Goal: Book appointment/travel/reservation

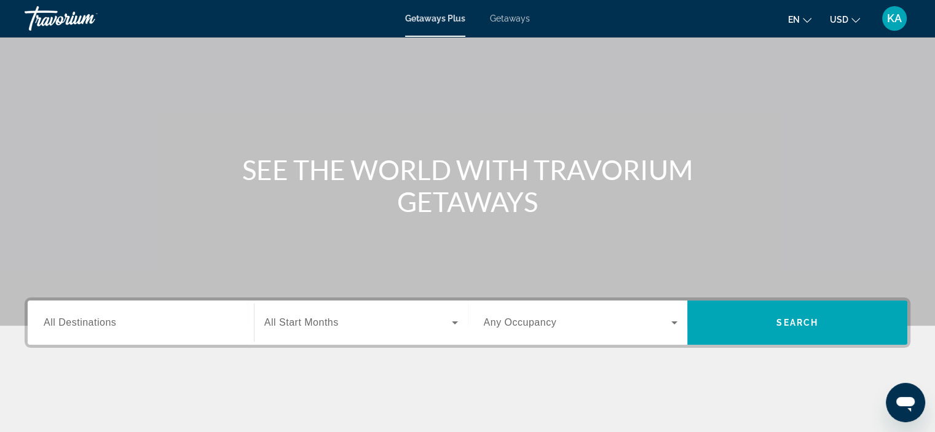
scroll to position [62, 0]
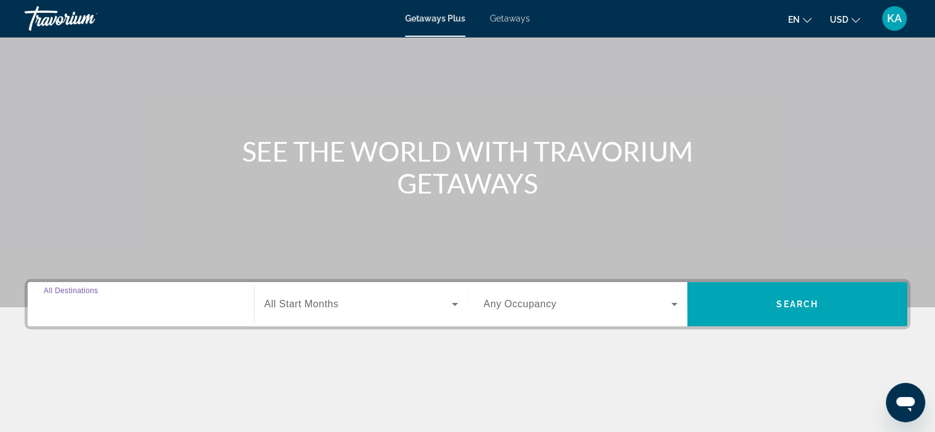
click at [128, 306] on input "Destination All Destinations" at bounding box center [141, 305] width 194 height 15
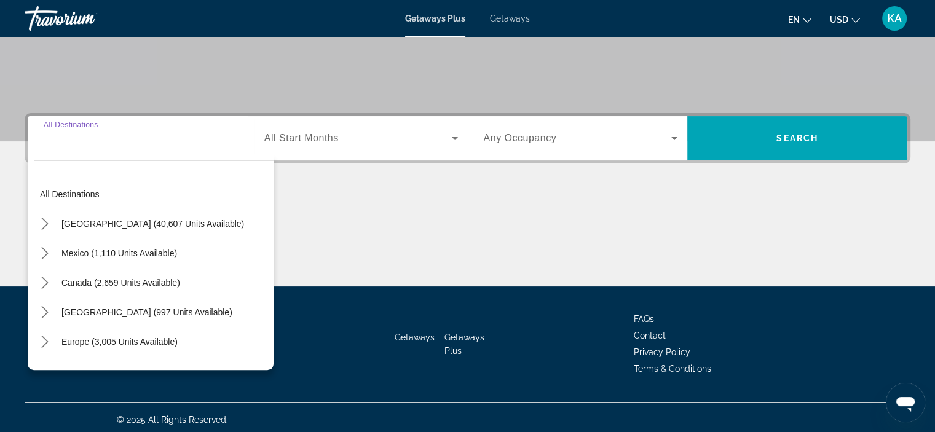
scroll to position [232, 0]
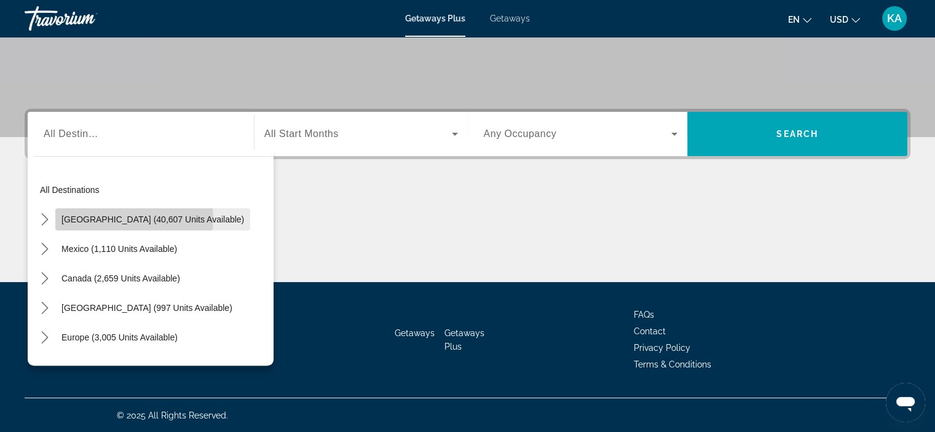
click at [132, 218] on span "[GEOGRAPHIC_DATA] (40,607 units available)" at bounding box center [153, 220] width 183 height 10
type input "**********"
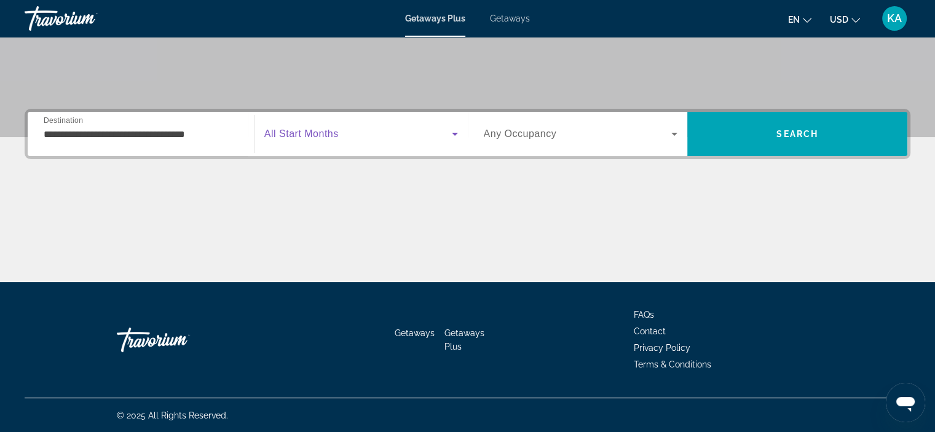
click at [454, 132] on icon "Search widget" at bounding box center [455, 134] width 15 height 15
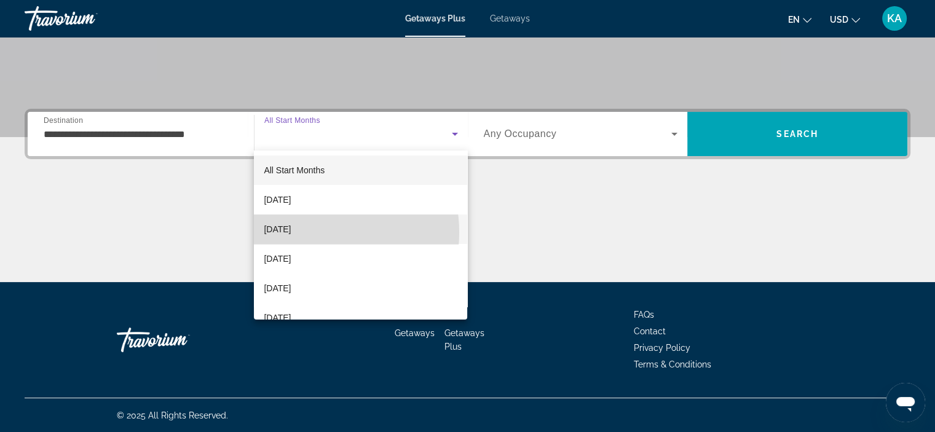
click at [291, 232] on span "[DATE]" at bounding box center [277, 229] width 27 height 15
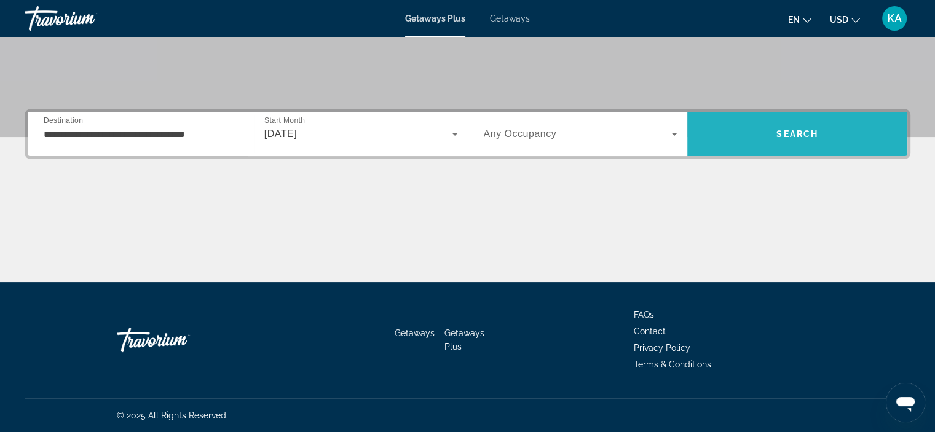
click at [798, 134] on span "Search" at bounding box center [798, 134] width 42 height 10
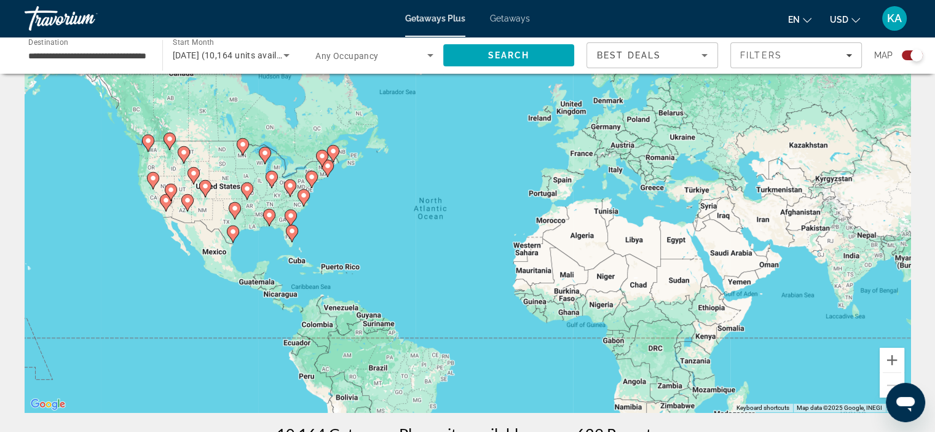
scroll to position [62, 0]
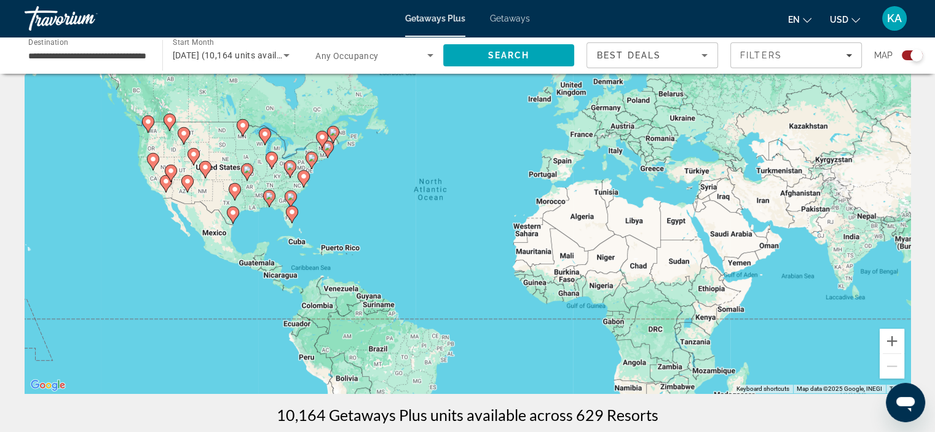
click at [172, 169] on image "Main content" at bounding box center [170, 170] width 7 height 7
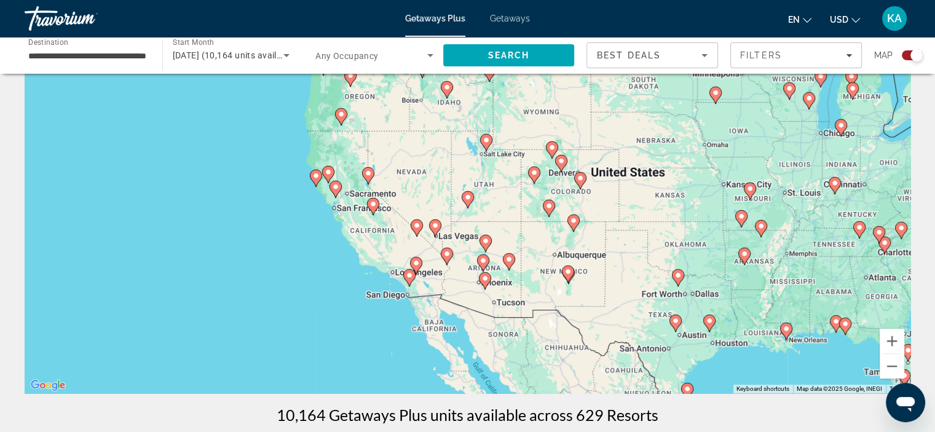
click at [466, 195] on image "Main content" at bounding box center [467, 197] width 7 height 7
type input "**********"
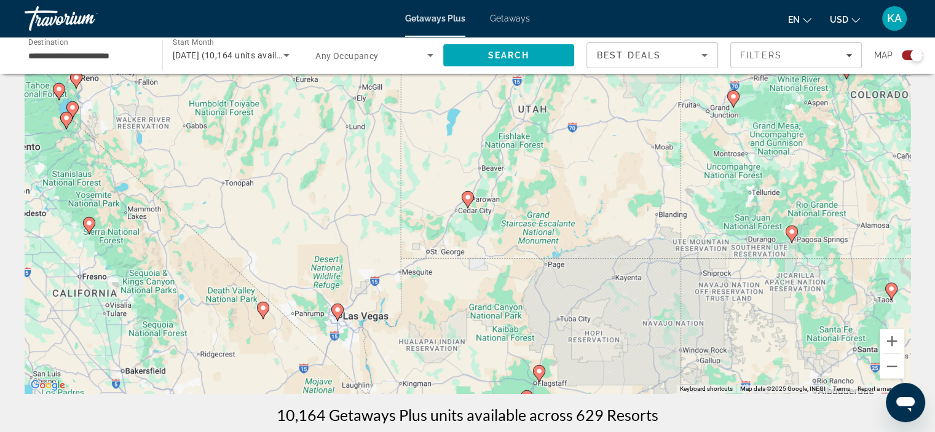
click at [466, 195] on image "Main content" at bounding box center [467, 197] width 7 height 7
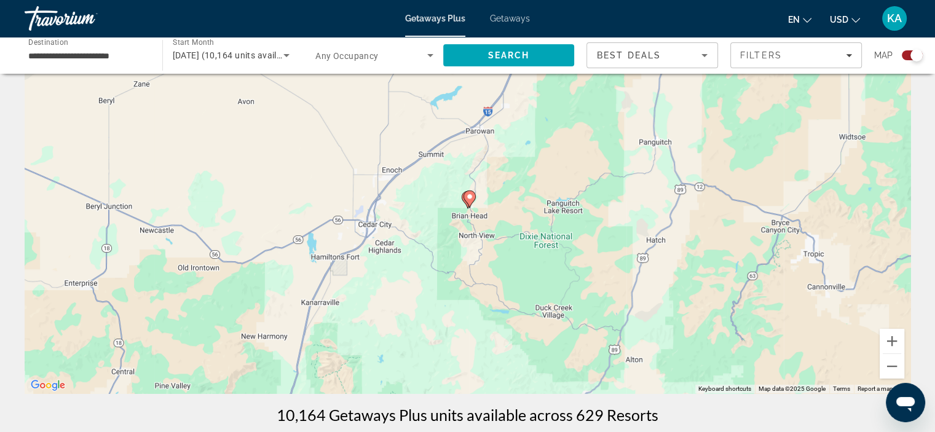
click at [471, 194] on image "Main content" at bounding box center [469, 196] width 7 height 7
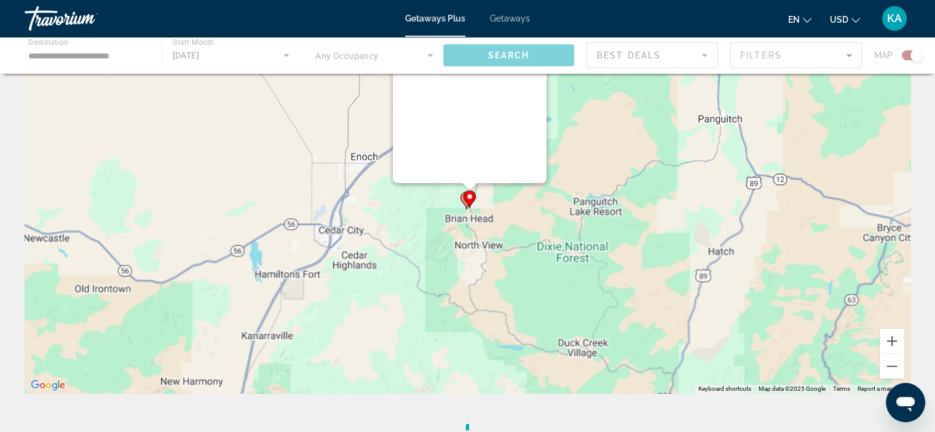
click at [471, 209] on div "To navigate, press the arrow keys. To activate drag with keyboard, press Alt + …" at bounding box center [911, 209] width 886 height 0
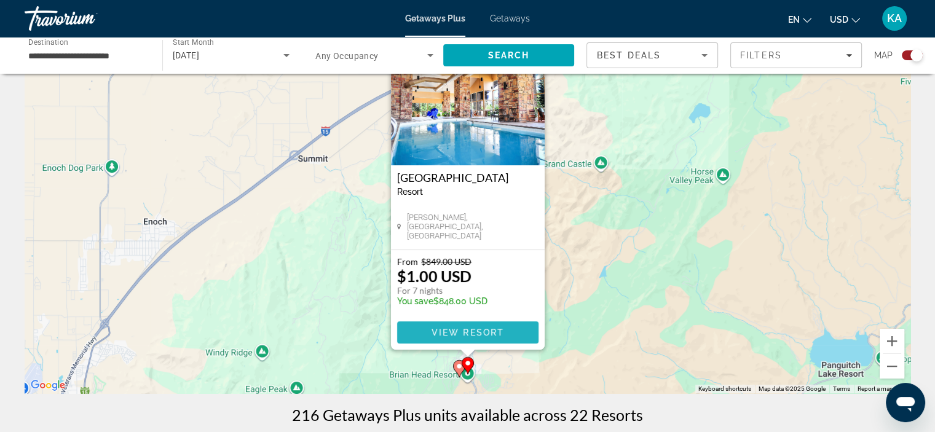
click at [482, 332] on span "View Resort" at bounding box center [467, 333] width 73 height 10
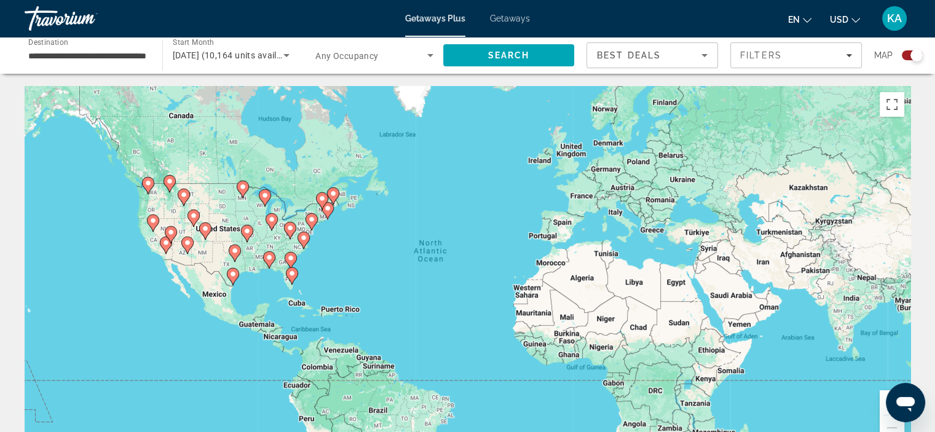
click at [270, 255] on image "Main content" at bounding box center [269, 257] width 7 height 7
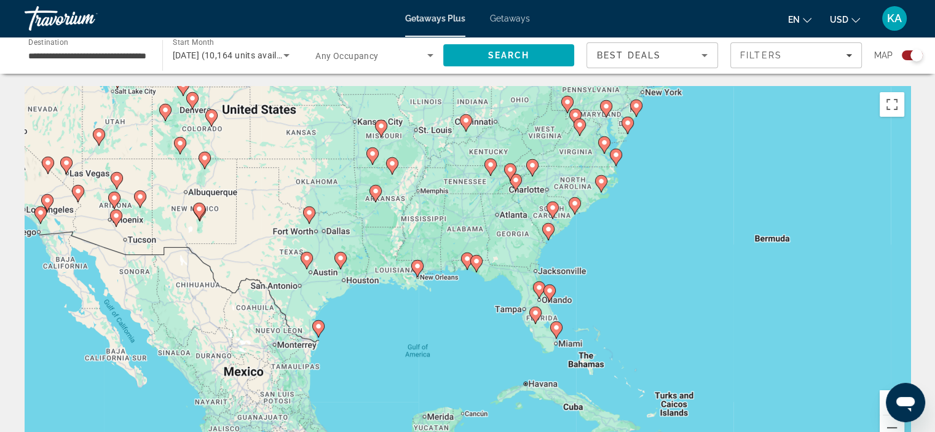
click at [467, 258] on image "Main content" at bounding box center [467, 258] width 7 height 7
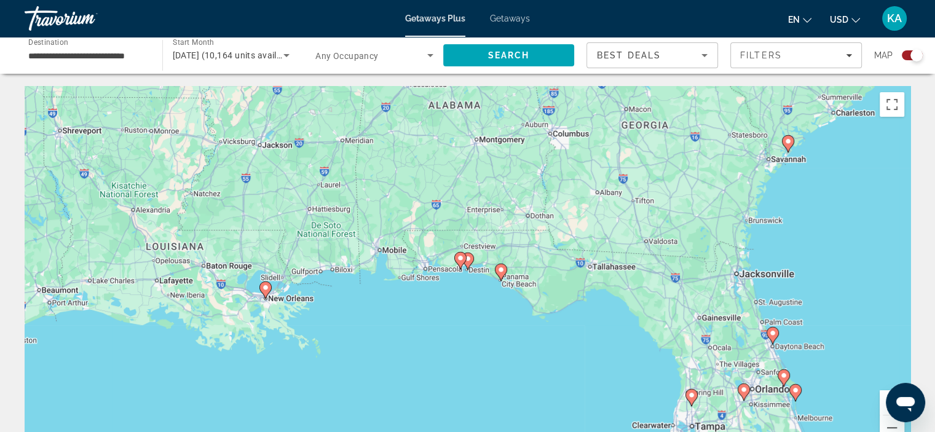
click at [460, 258] on image "Main content" at bounding box center [460, 258] width 7 height 7
type input "**********"
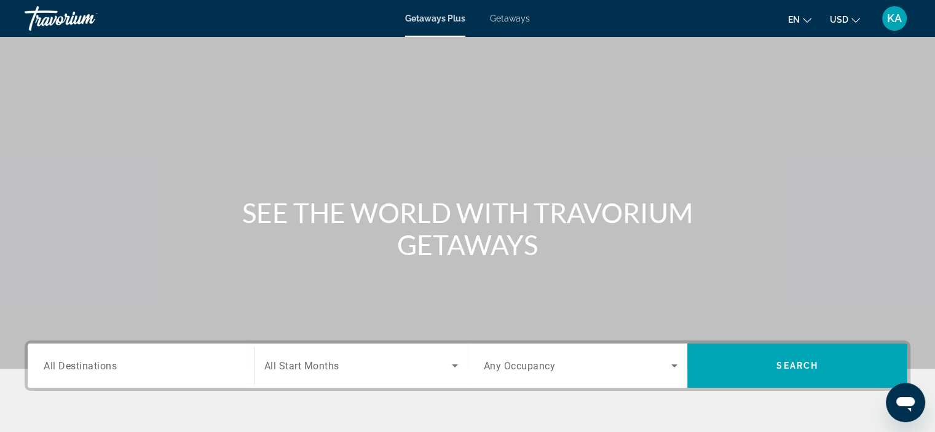
click at [115, 366] on span "All Destinations" at bounding box center [80, 366] width 73 height 12
click at [115, 366] on input "Destination All Destinations" at bounding box center [141, 366] width 194 height 15
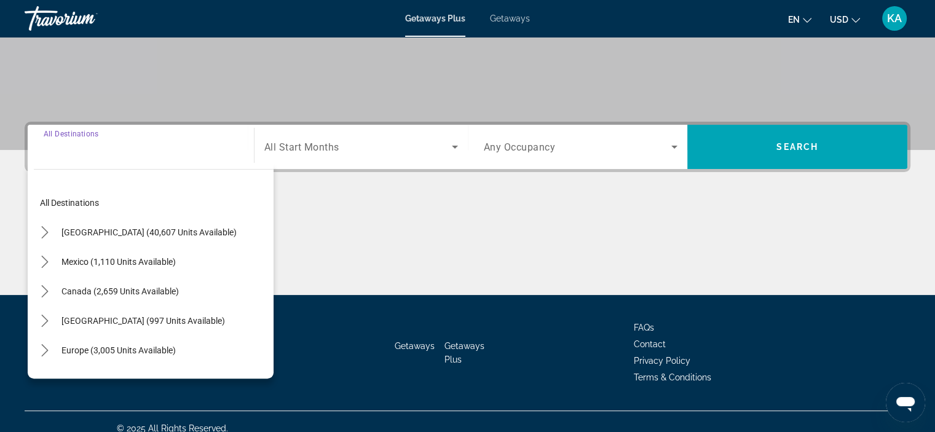
scroll to position [232, 0]
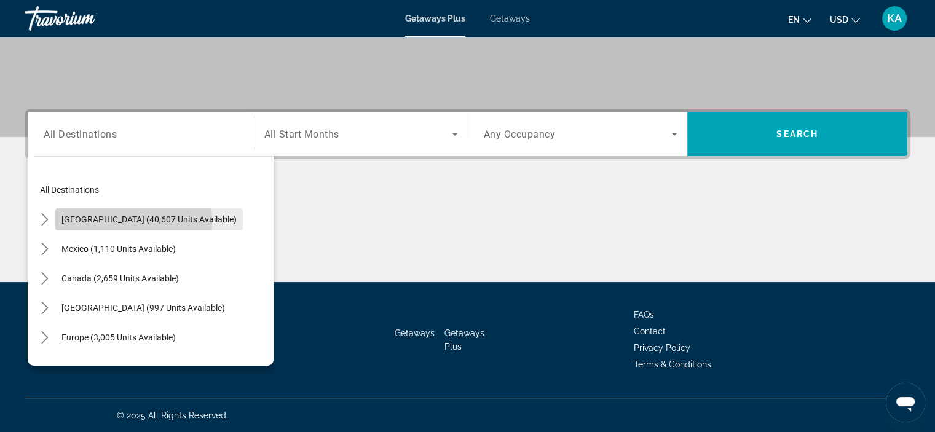
click at [92, 221] on span "[GEOGRAPHIC_DATA] (40,607 units available)" at bounding box center [149, 220] width 175 height 10
type input "**********"
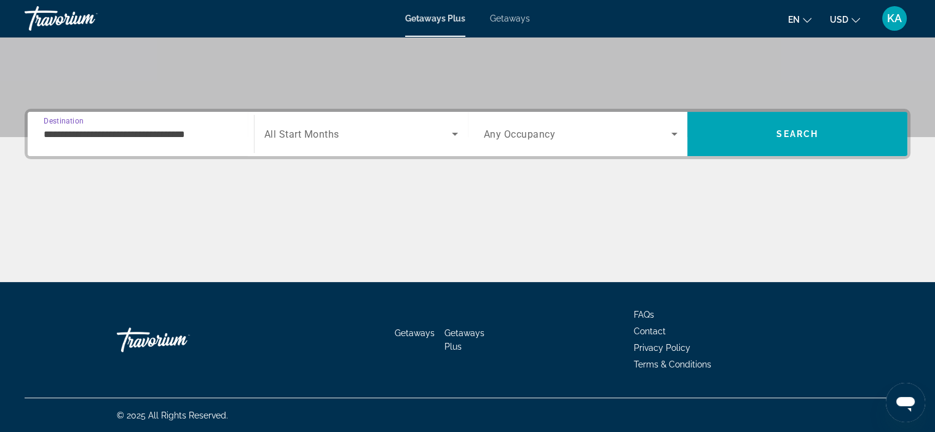
click at [454, 133] on icon "Search widget" at bounding box center [455, 134] width 6 height 3
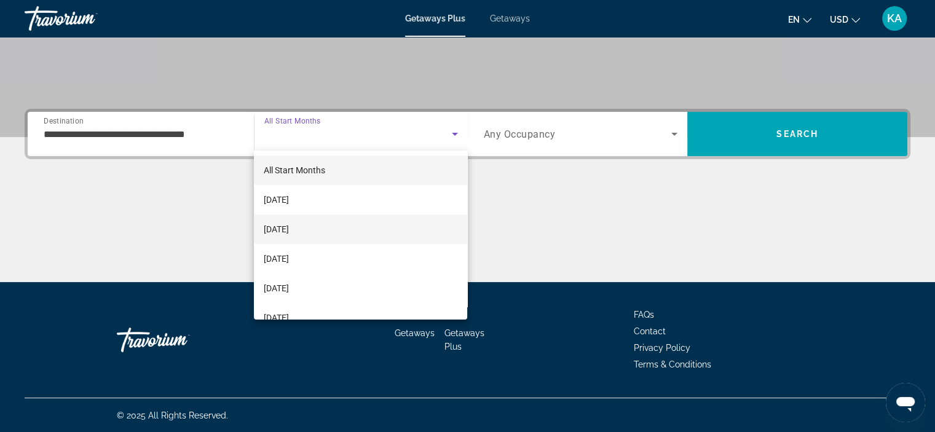
click at [289, 228] on span "[DATE]" at bounding box center [276, 229] width 25 height 15
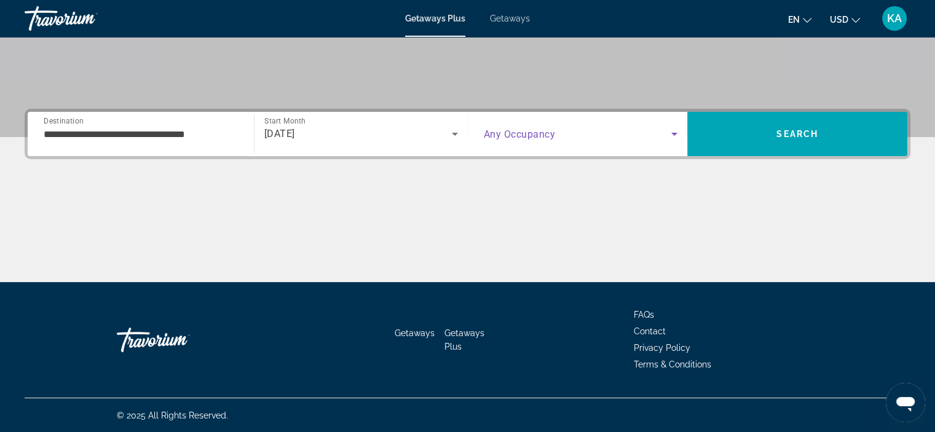
click at [676, 133] on icon "Search widget" at bounding box center [675, 134] width 6 height 3
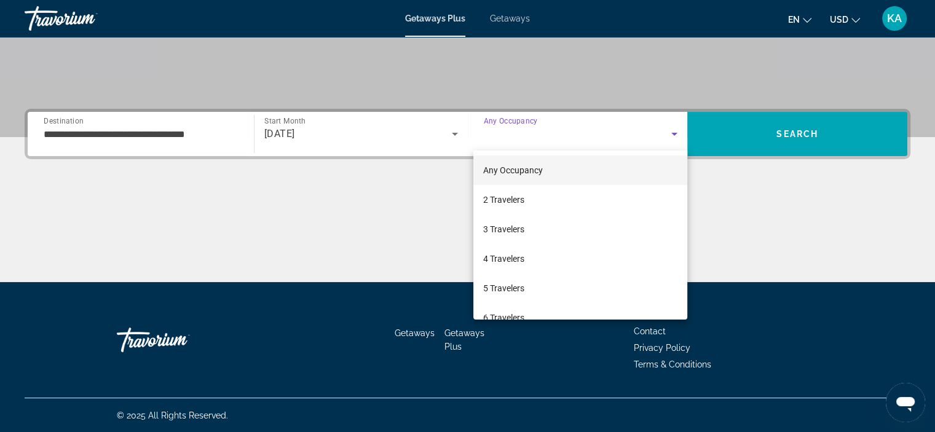
click at [782, 194] on div at bounding box center [467, 216] width 935 height 432
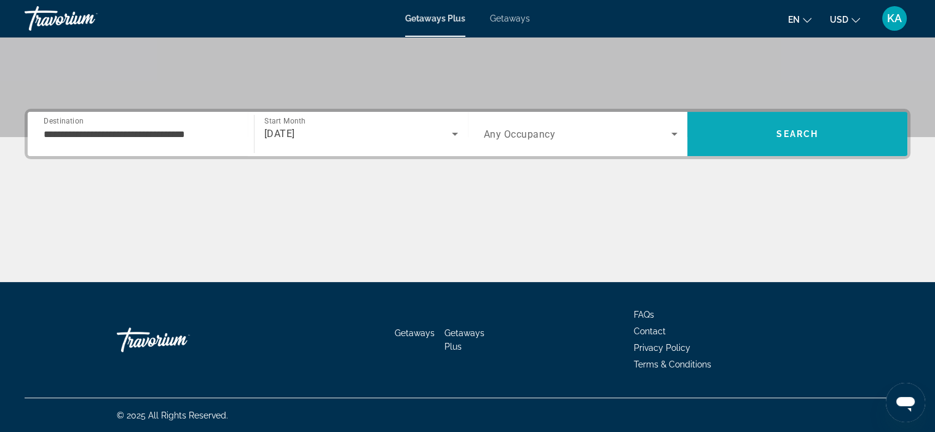
click at [787, 133] on span "Search" at bounding box center [798, 134] width 42 height 10
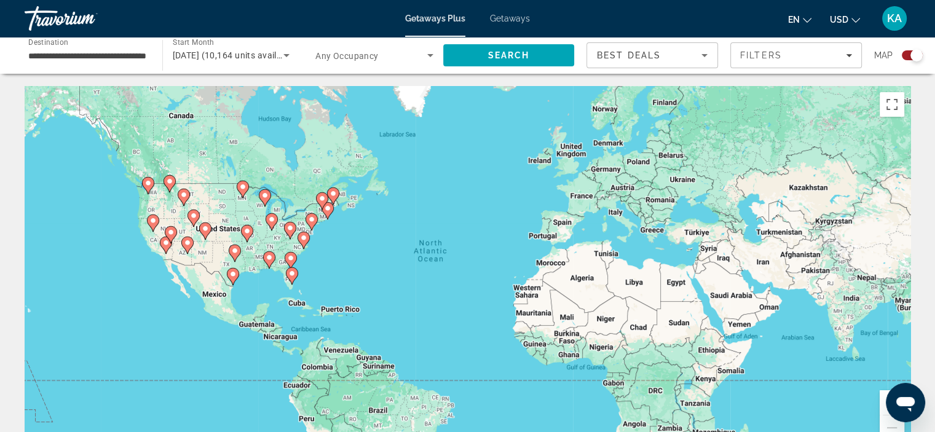
click at [305, 218] on div "To activate drag with keyboard, press Alt + Enter. Once in keyboard drag state,…" at bounding box center [468, 270] width 886 height 369
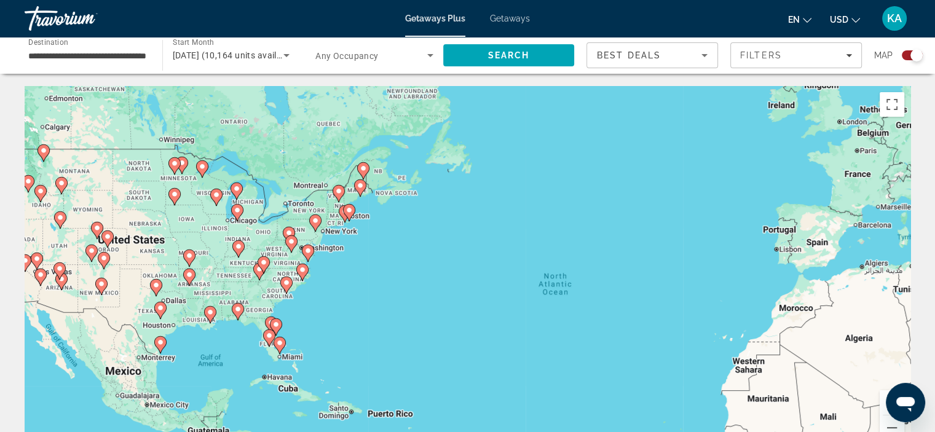
click at [316, 220] on image "Main content" at bounding box center [315, 220] width 7 height 7
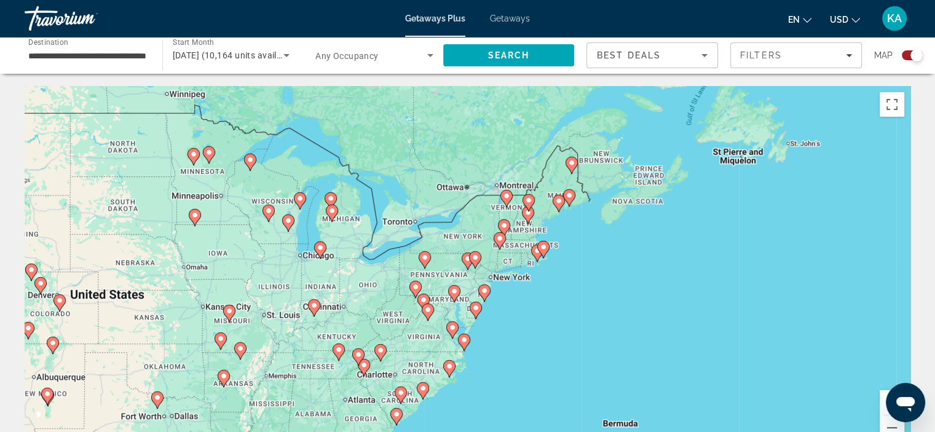
click at [570, 164] on image "Main content" at bounding box center [571, 162] width 7 height 7
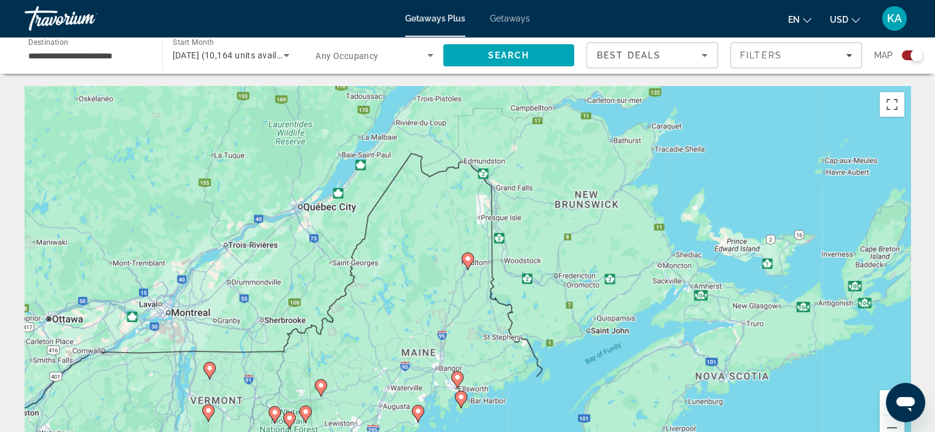
click at [442, 268] on div "To activate drag with keyboard, press Alt + Enter. Once in keyboard drag state,…" at bounding box center [468, 270] width 886 height 369
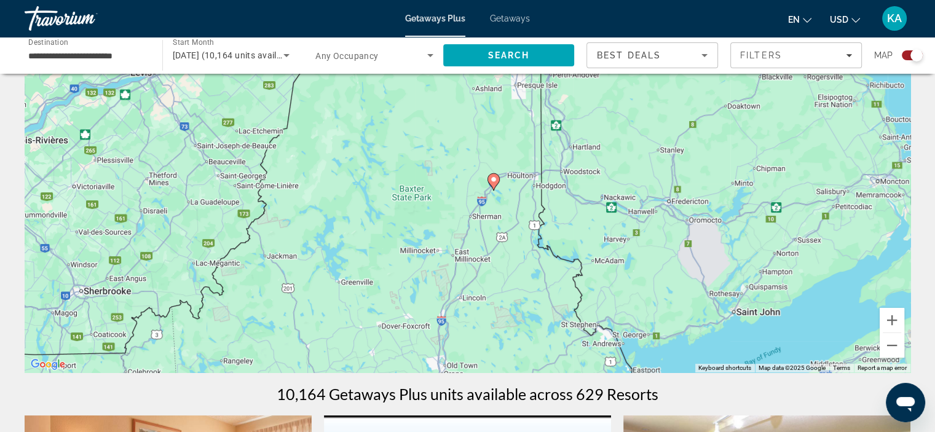
scroll to position [62, 0]
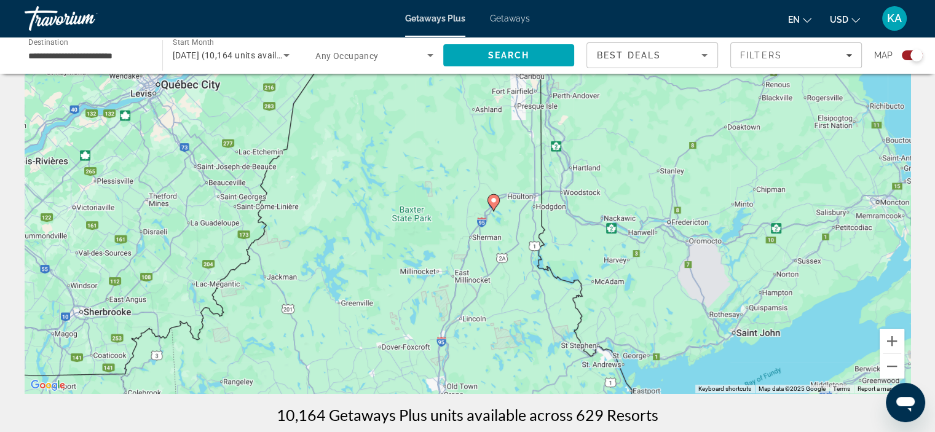
click at [492, 199] on image "Main content" at bounding box center [493, 200] width 7 height 7
type input "**********"
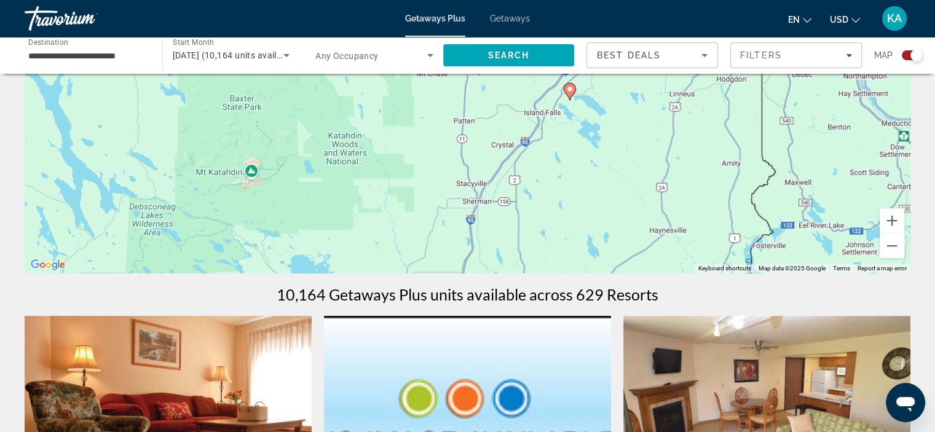
scroll to position [0, 0]
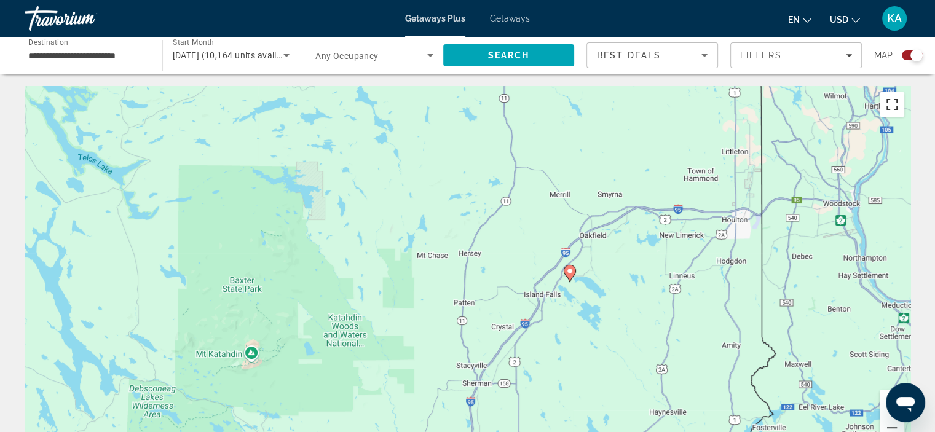
click at [895, 102] on button "Toggle fullscreen view" at bounding box center [892, 104] width 25 height 25
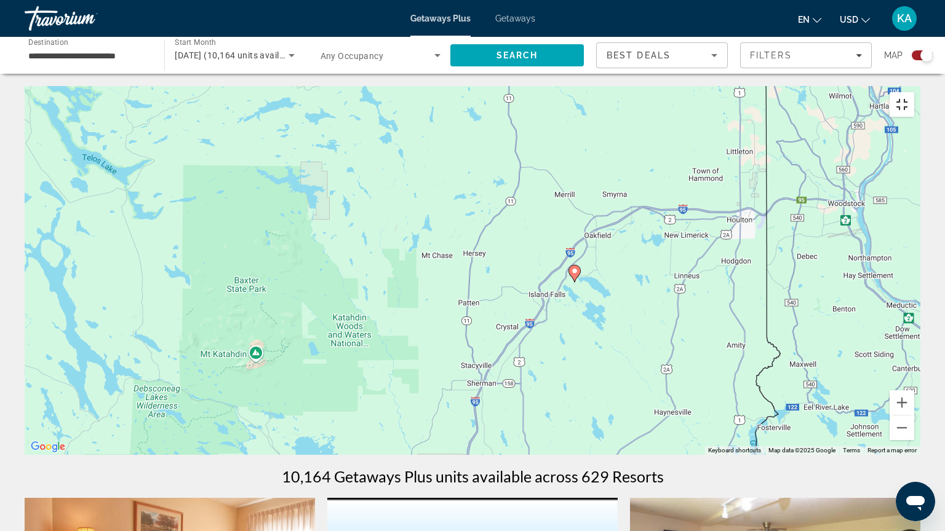
click at [914, 92] on button "Toggle fullscreen view" at bounding box center [901, 104] width 25 height 25
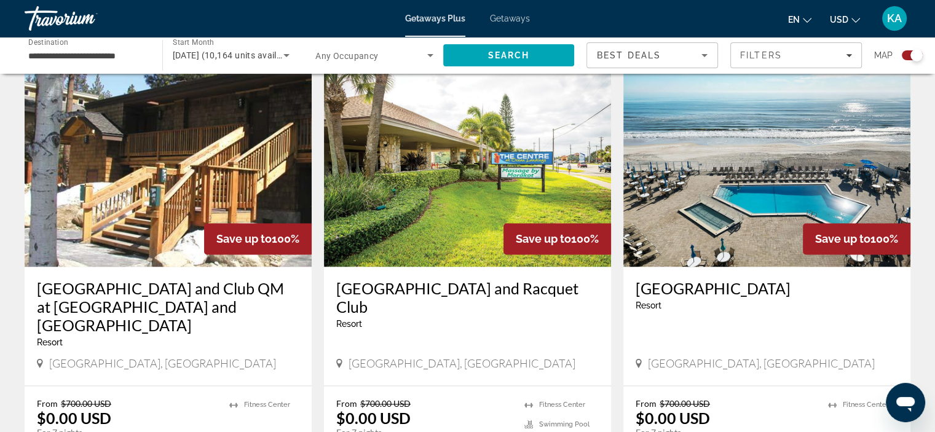
scroll to position [1894, 0]
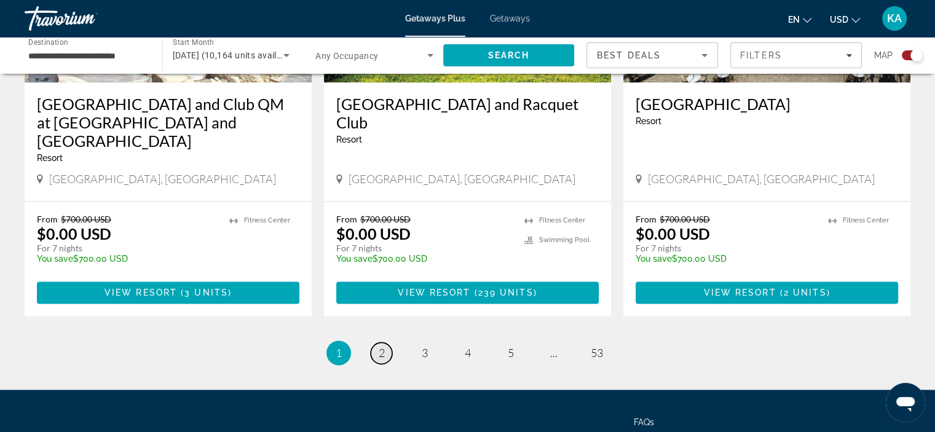
click at [386, 343] on link "page 2" at bounding box center [382, 354] width 22 height 22
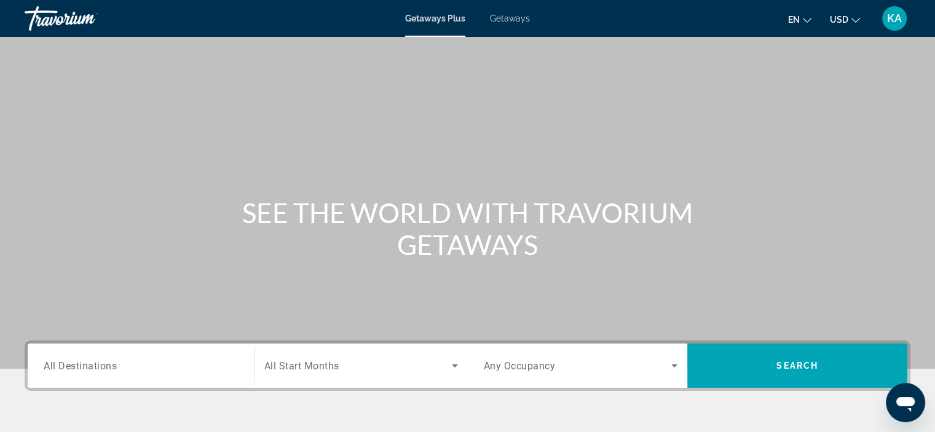
click at [507, 17] on span "Getaways" at bounding box center [510, 19] width 40 height 10
click at [808, 22] on icon "Change language" at bounding box center [807, 20] width 9 height 5
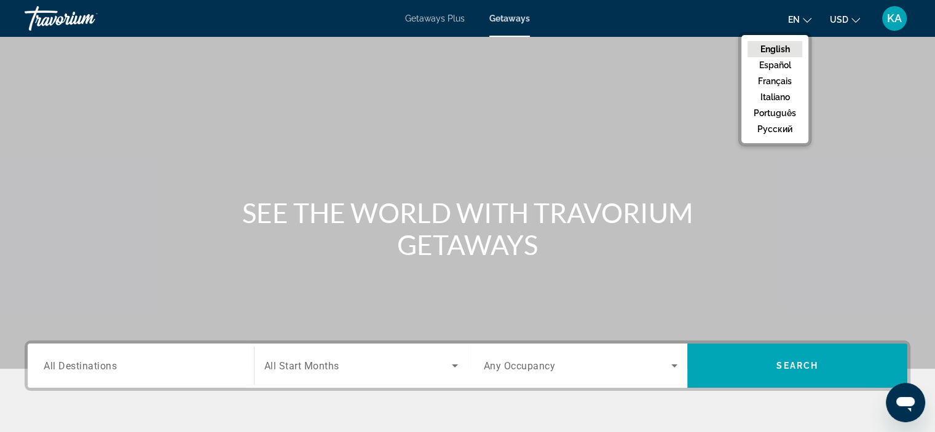
click at [450, 81] on div "Main content" at bounding box center [467, 184] width 935 height 369
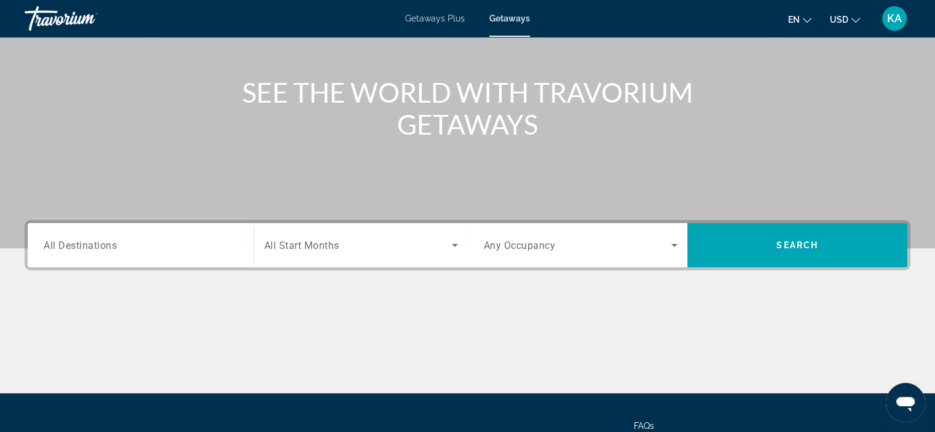
scroll to position [123, 0]
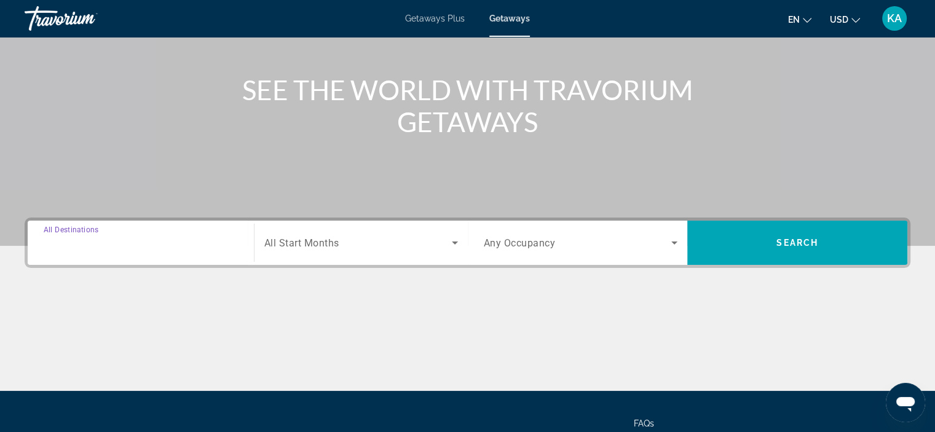
click at [103, 250] on input "Destination All Destinations" at bounding box center [141, 243] width 194 height 15
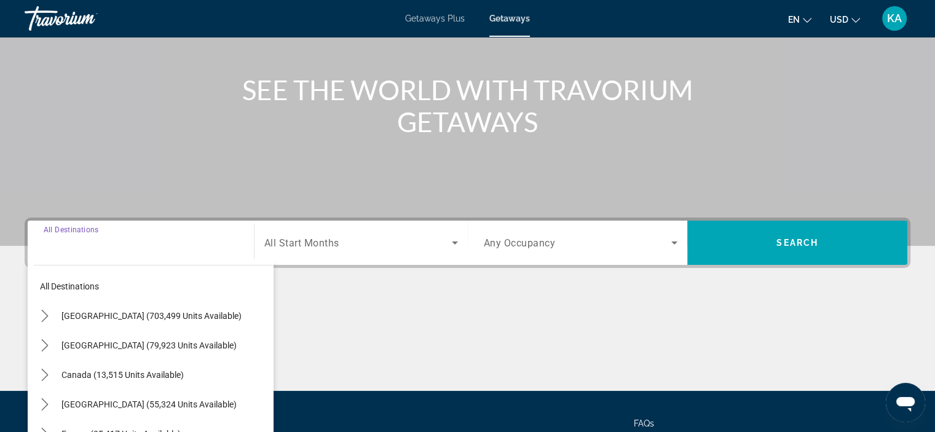
scroll to position [232, 0]
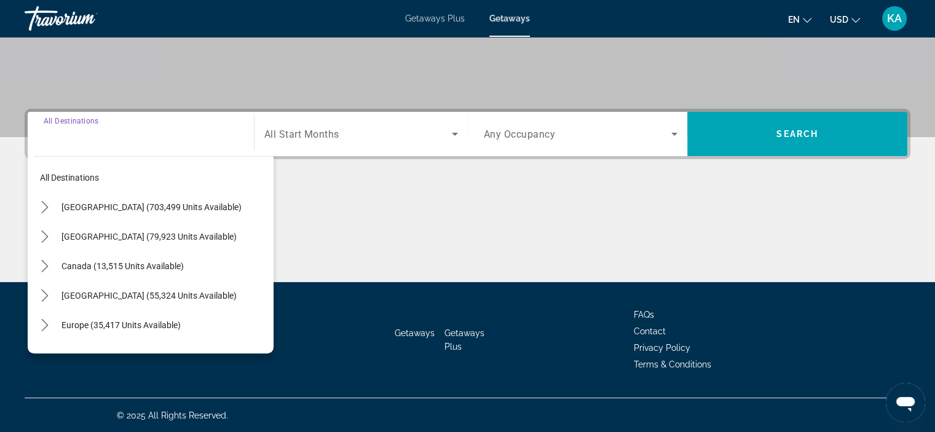
click at [89, 212] on span "Select destination: United States (703,499 units available)" at bounding box center [164, 208] width 218 height 30
type input "**********"
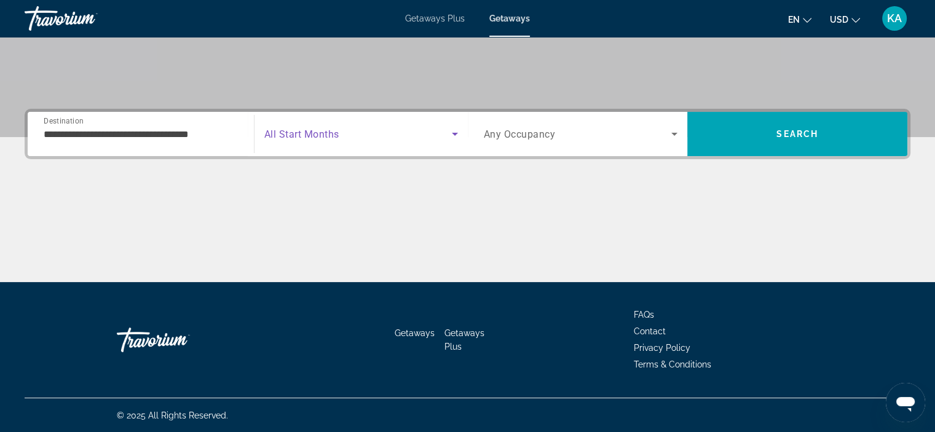
click at [453, 134] on icon "Search widget" at bounding box center [455, 134] width 15 height 15
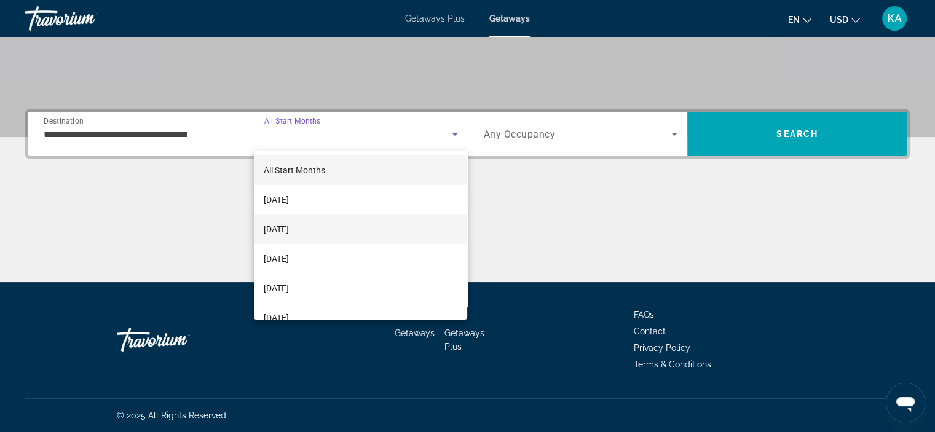
click at [289, 228] on span "[DATE]" at bounding box center [276, 229] width 25 height 15
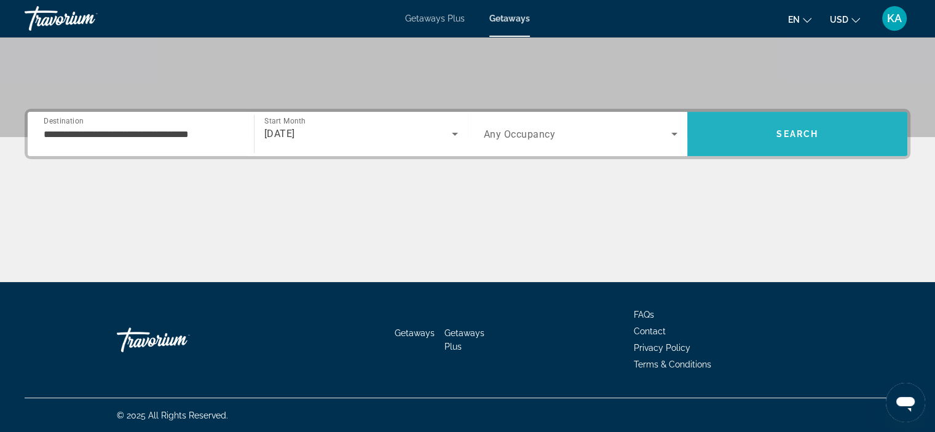
click at [809, 134] on span "Search" at bounding box center [798, 134] width 42 height 10
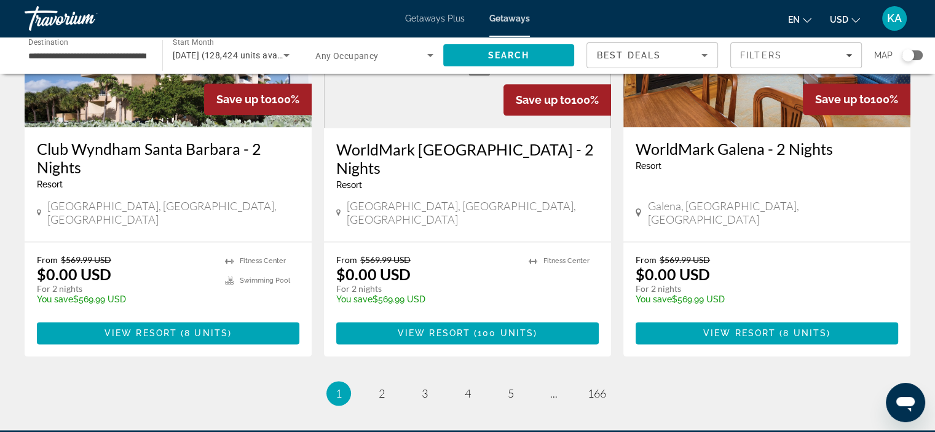
scroll to position [1599, 0]
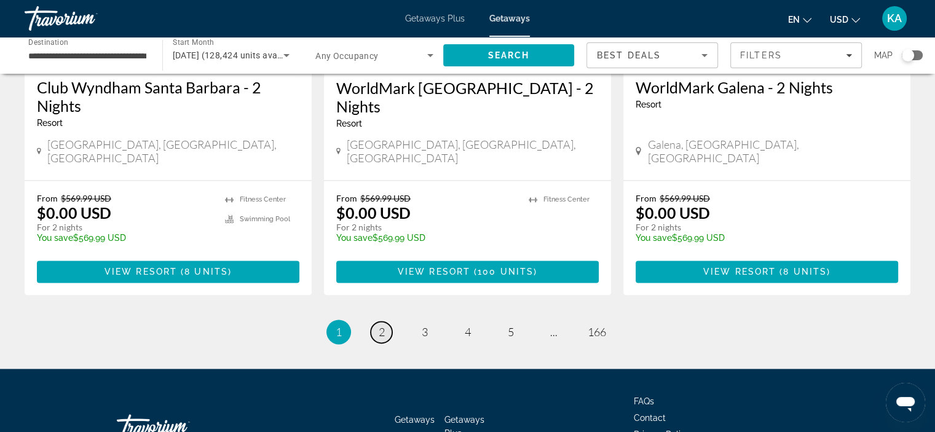
click at [387, 322] on link "page 2" at bounding box center [382, 333] width 22 height 22
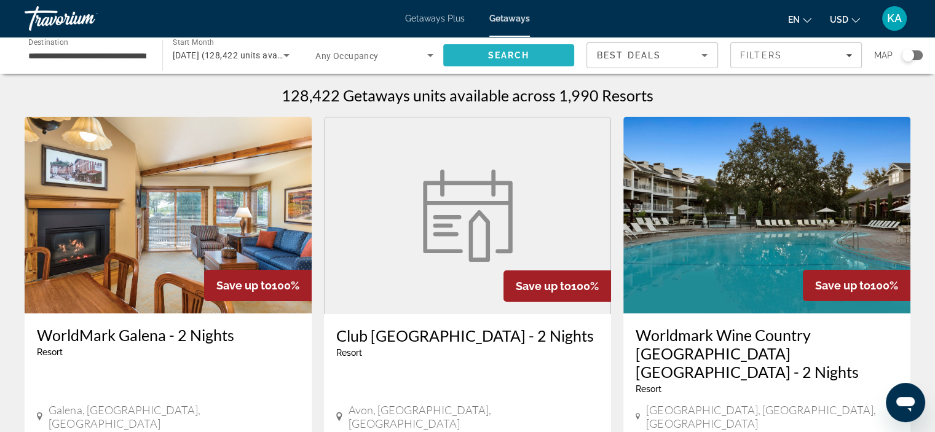
click at [512, 60] on span "Search" at bounding box center [509, 55] width 42 height 10
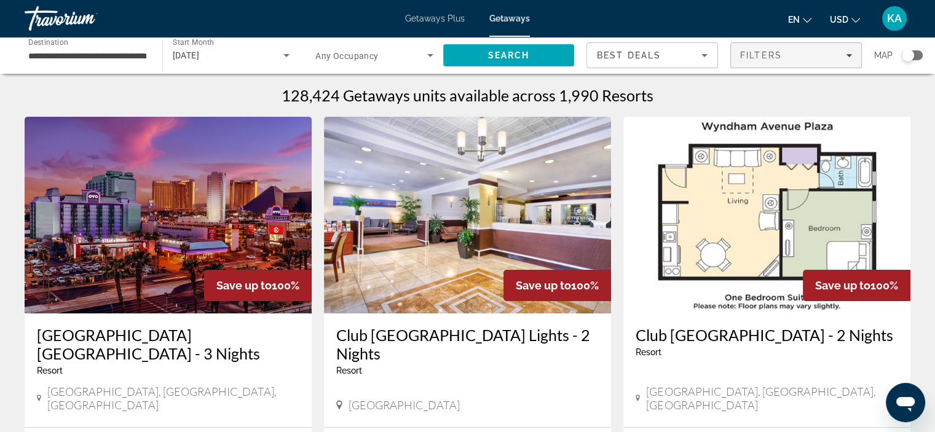
click at [846, 54] on icon "Filters" at bounding box center [849, 55] width 6 height 6
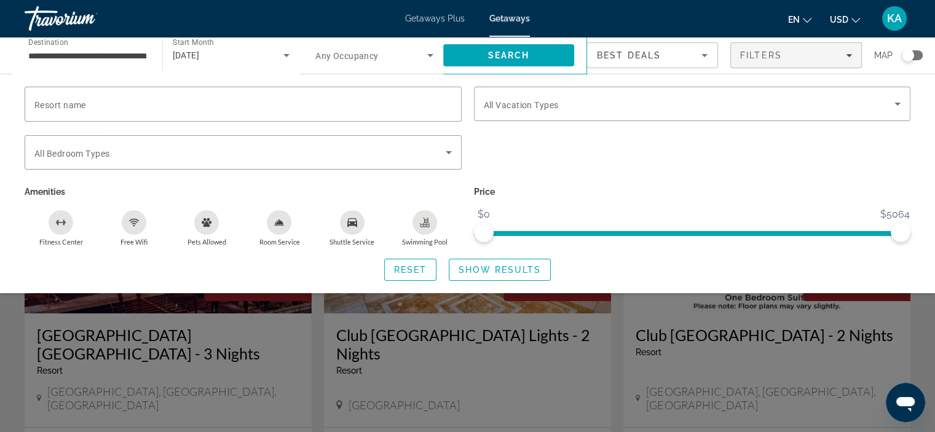
click at [71, 58] on input "**********" at bounding box center [87, 56] width 118 height 15
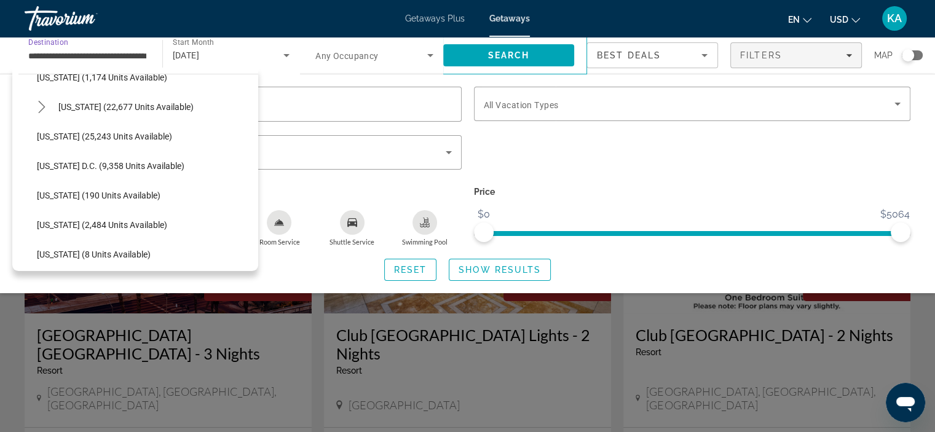
scroll to position [1169, 0]
click at [154, 107] on span "[US_STATE] (22,677 units available)" at bounding box center [125, 108] width 135 height 10
type input "**********"
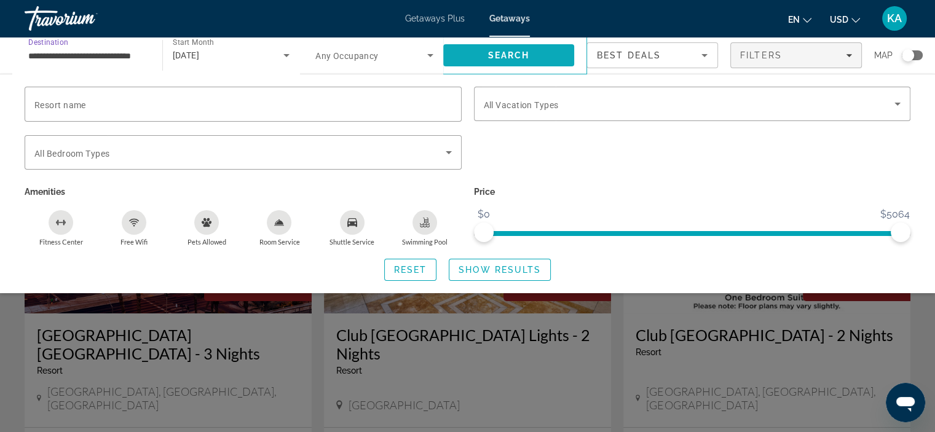
click at [500, 58] on span "Search" at bounding box center [509, 55] width 42 height 10
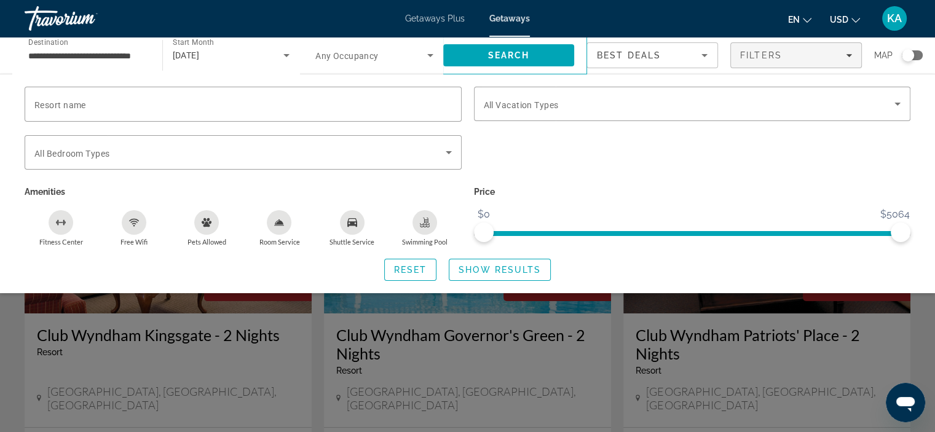
click at [748, 173] on div "Search widget" at bounding box center [693, 159] width 450 height 48
click at [416, 373] on div "Search widget" at bounding box center [467, 309] width 935 height 248
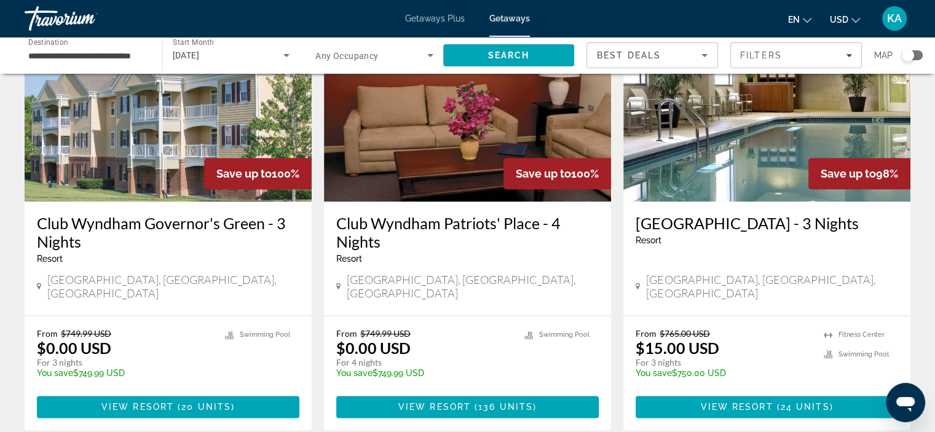
scroll to position [1538, 0]
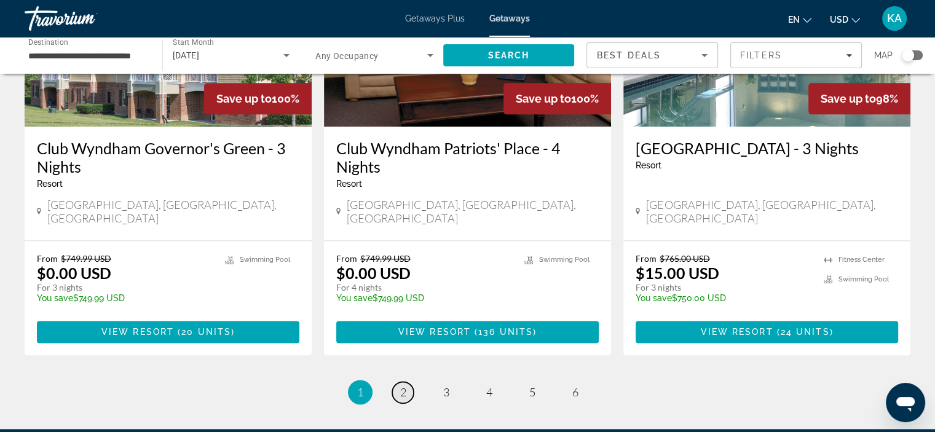
click at [405, 386] on span "2" at bounding box center [403, 393] width 6 height 14
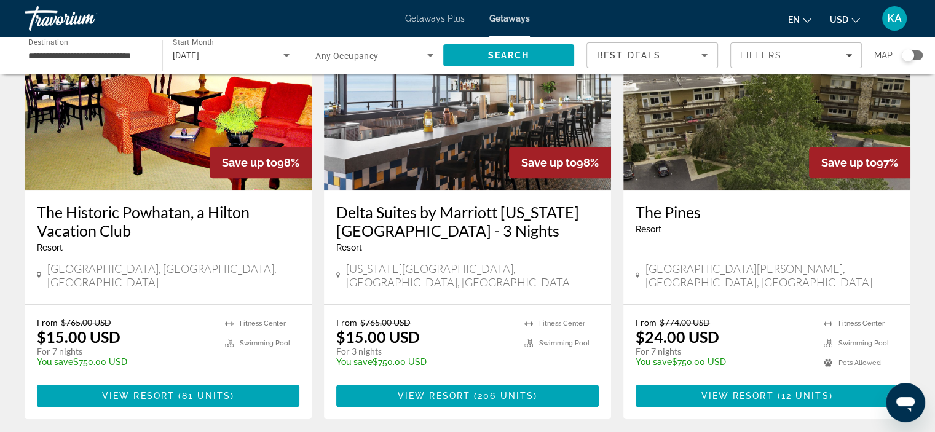
scroll to position [554, 0]
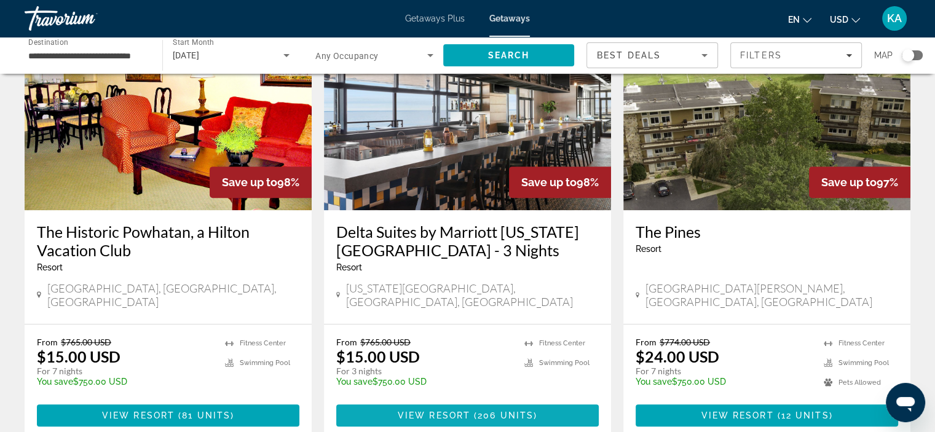
click at [469, 411] on span "View Resort" at bounding box center [434, 416] width 73 height 10
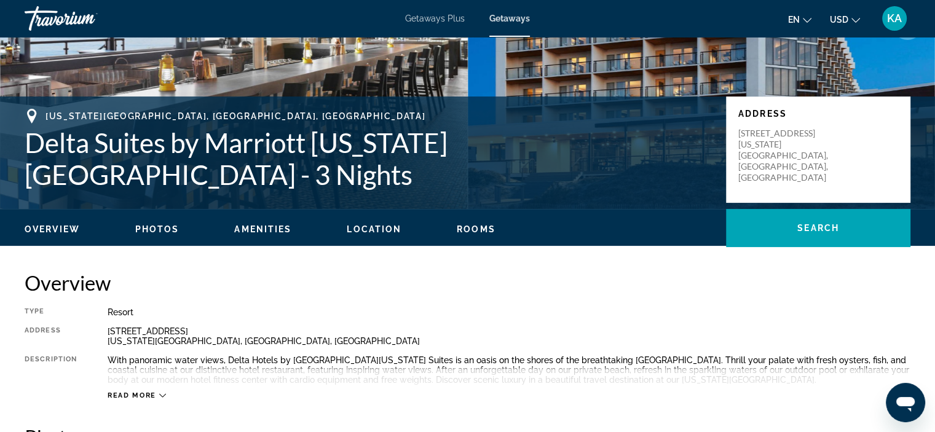
scroll to position [246, 0]
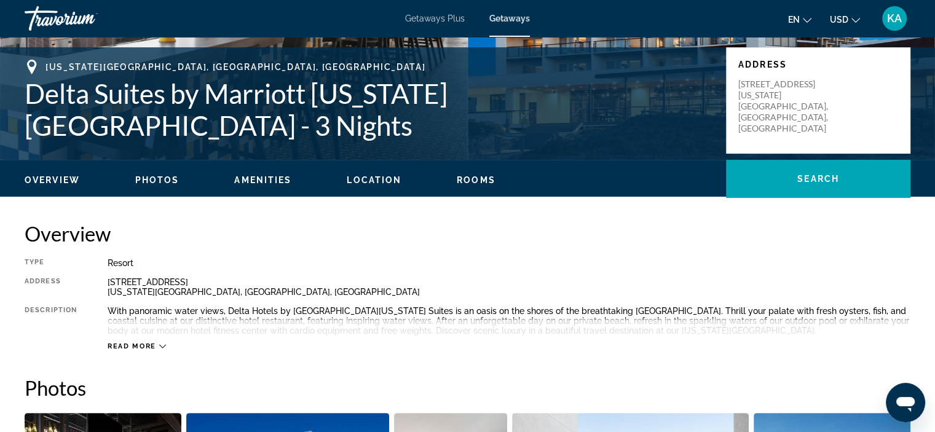
click at [164, 346] on icon "Main content" at bounding box center [162, 346] width 7 height 7
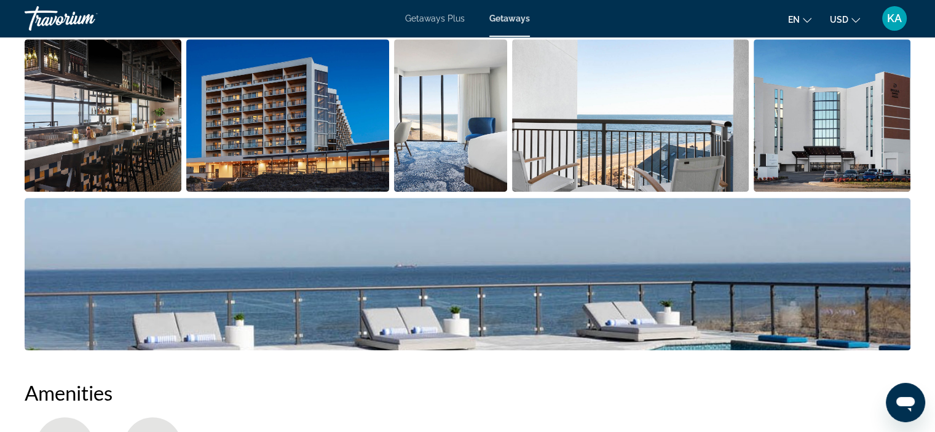
scroll to position [554, 0]
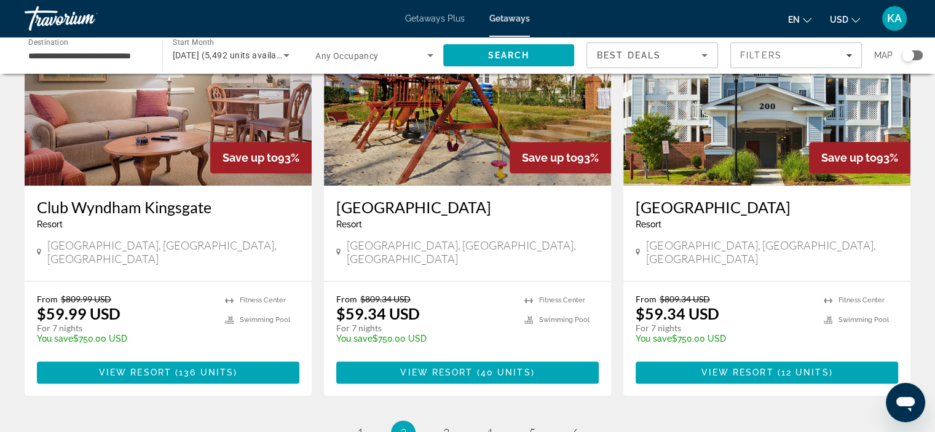
scroll to position [1471, 0]
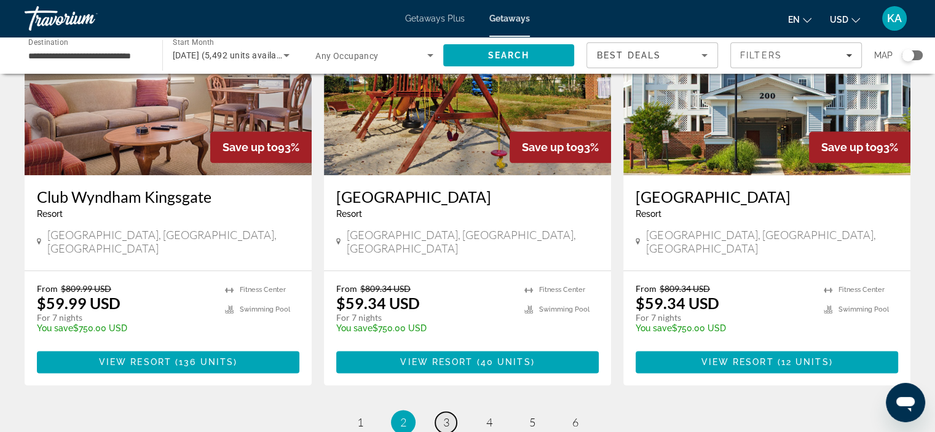
click at [447, 416] on span "3" at bounding box center [446, 423] width 6 height 14
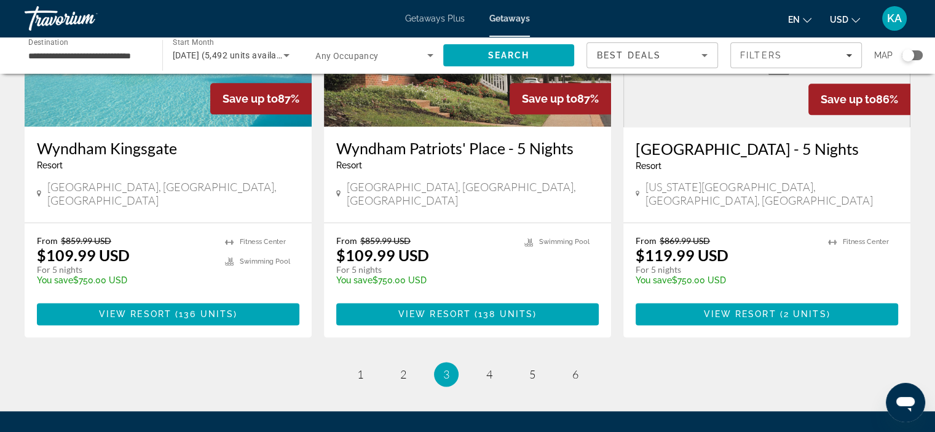
scroll to position [1538, 0]
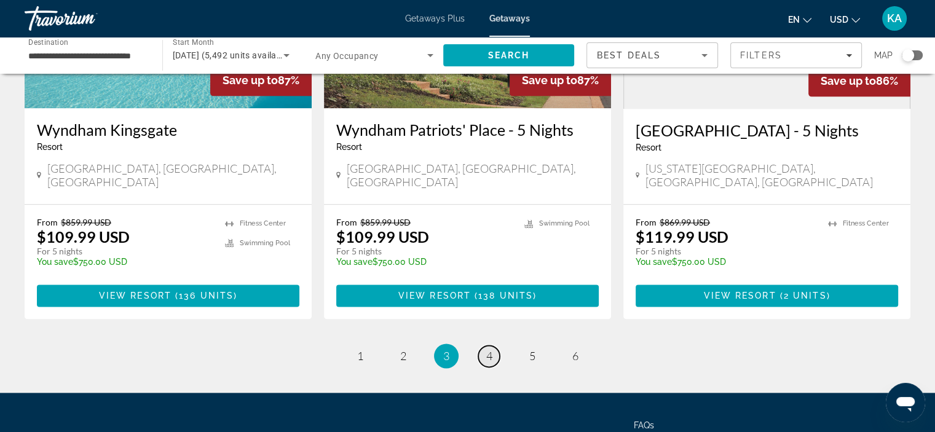
click at [493, 346] on link "page 4" at bounding box center [489, 357] width 22 height 22
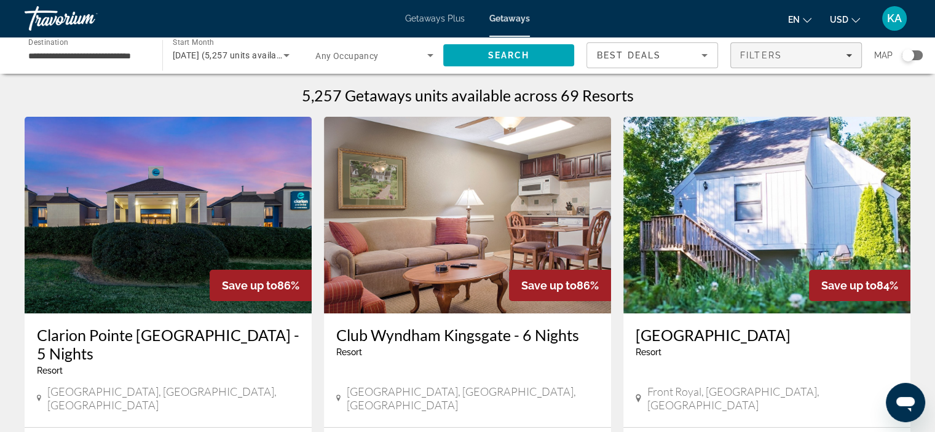
click at [852, 58] on span "Filters" at bounding box center [796, 56] width 130 height 30
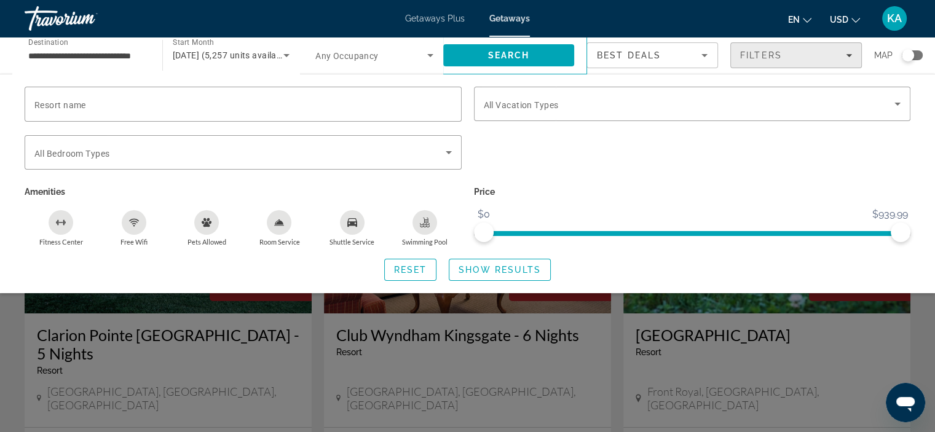
click at [844, 54] on div "Filters" at bounding box center [797, 55] width 112 height 10
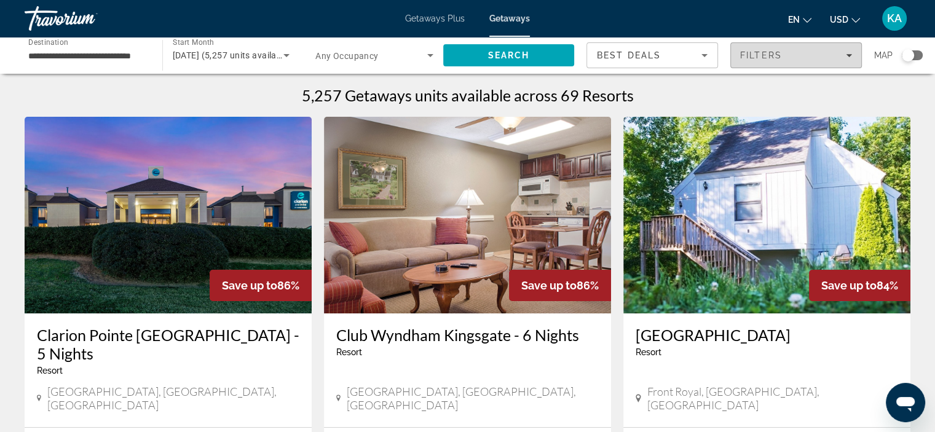
click at [844, 54] on div "Filters" at bounding box center [797, 55] width 112 height 10
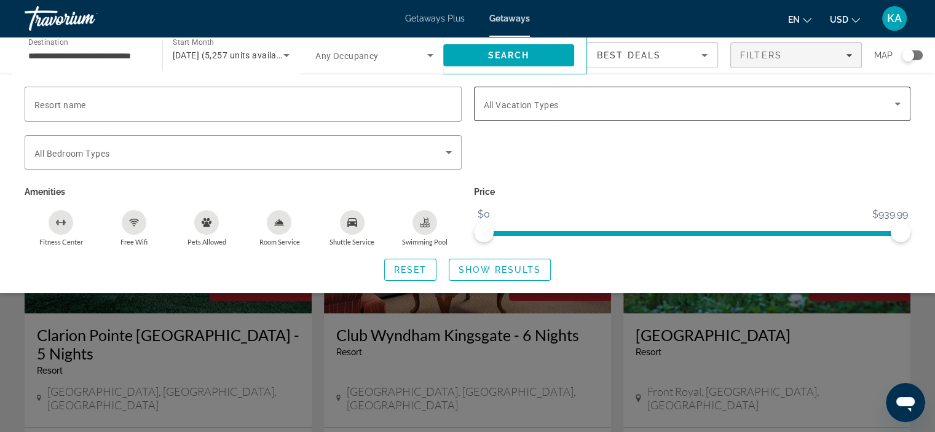
click at [896, 104] on icon "Search widget" at bounding box center [898, 104] width 6 height 3
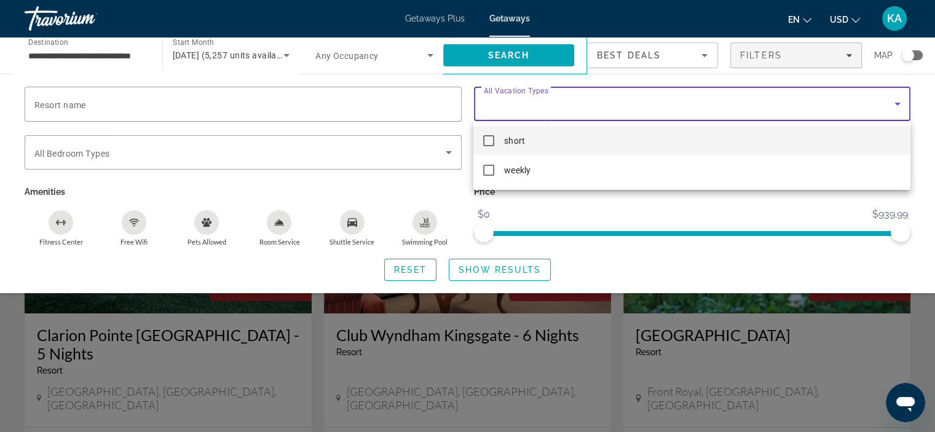
click at [896, 104] on div at bounding box center [467, 216] width 935 height 432
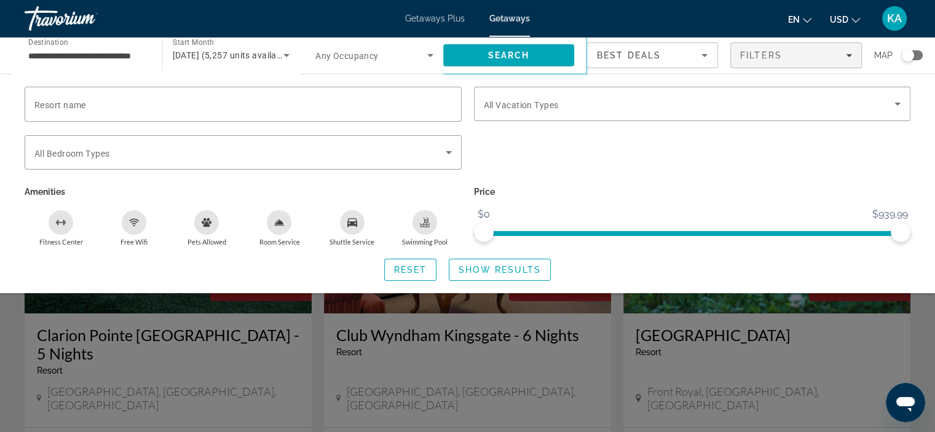
click at [208, 216] on div "Pets Allowed" at bounding box center [206, 222] width 25 height 25
click at [789, 58] on div "Filters" at bounding box center [797, 55] width 112 height 10
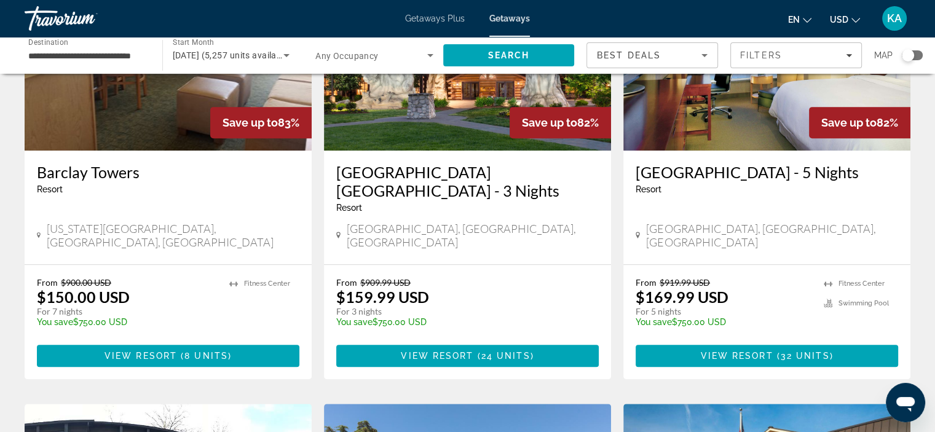
scroll to position [615, 0]
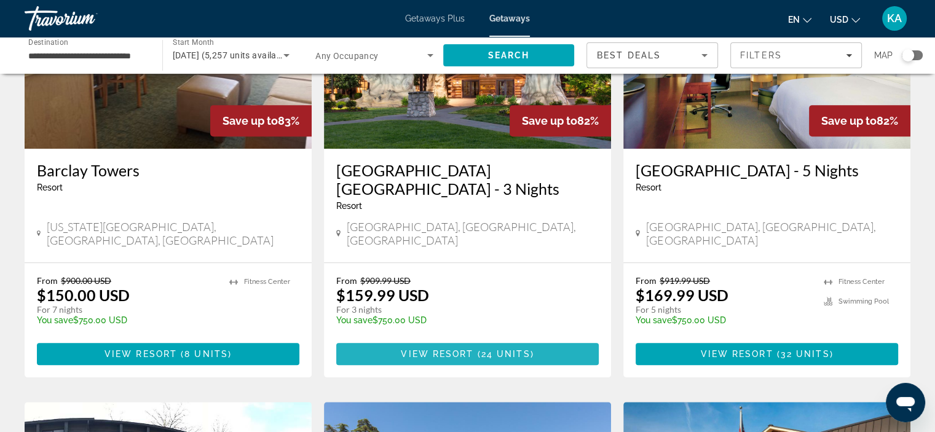
click at [471, 349] on span "View Resort" at bounding box center [437, 354] width 73 height 10
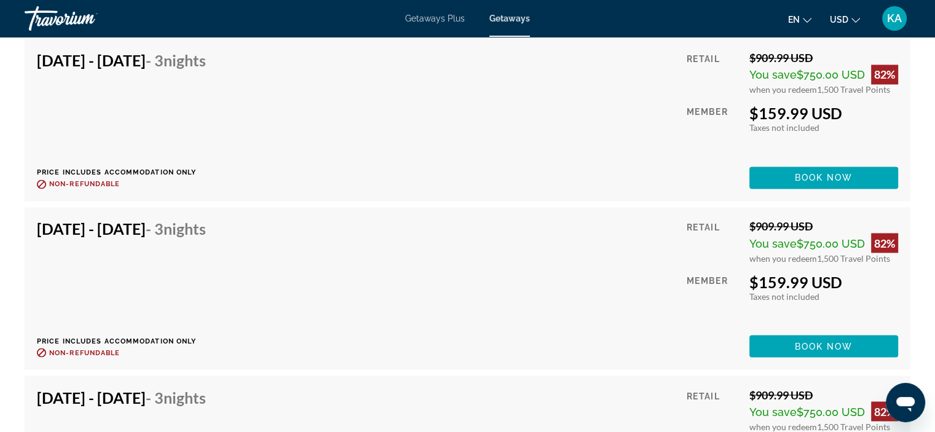
scroll to position [2030, 0]
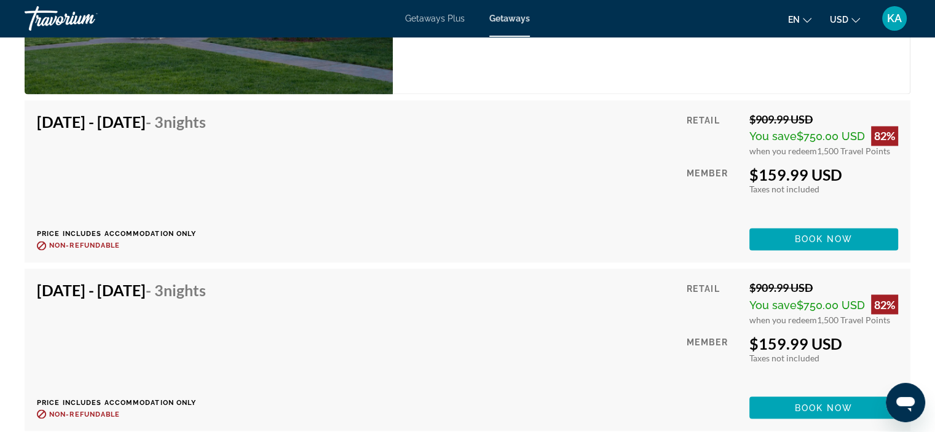
click at [443, 164] on div "[DATE] - [DATE] - 3 Nights Price includes accommodation only Refundable until :…" at bounding box center [468, 182] width 862 height 138
click at [838, 238] on span "Book now" at bounding box center [824, 239] width 58 height 10
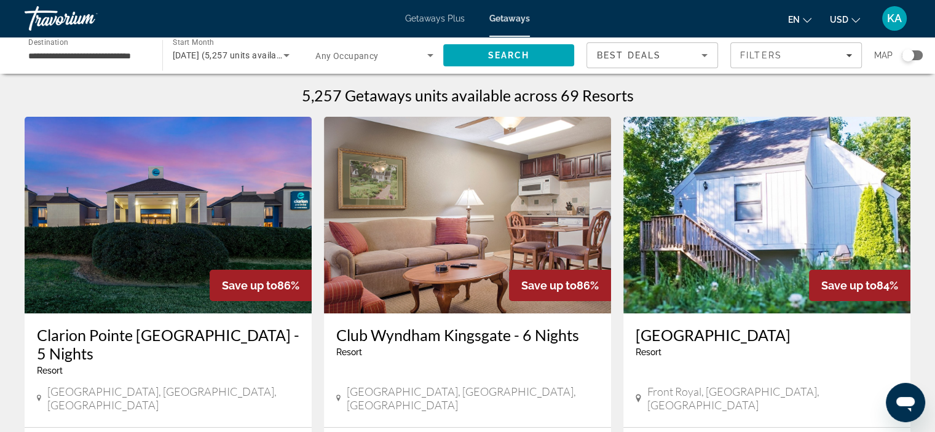
click at [147, 58] on div "**********" at bounding box center [87, 55] width 138 height 35
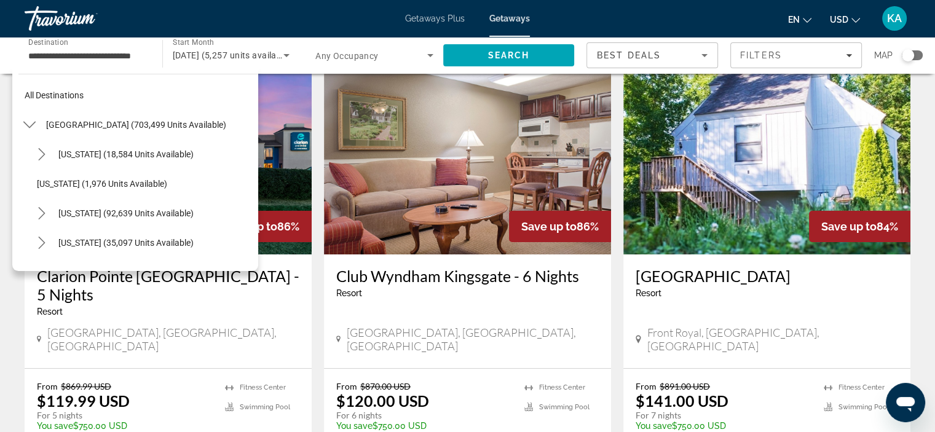
scroll to position [123, 0]
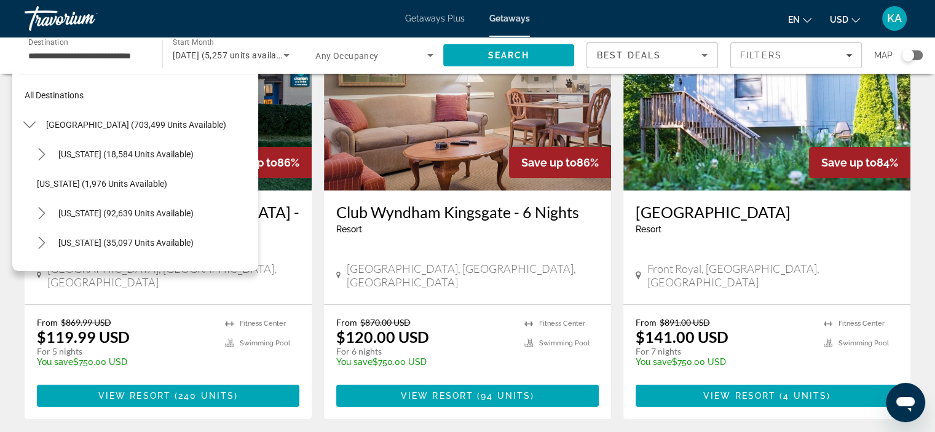
click at [451, 262] on span "[GEOGRAPHIC_DATA], [GEOGRAPHIC_DATA], [GEOGRAPHIC_DATA]" at bounding box center [473, 275] width 252 height 27
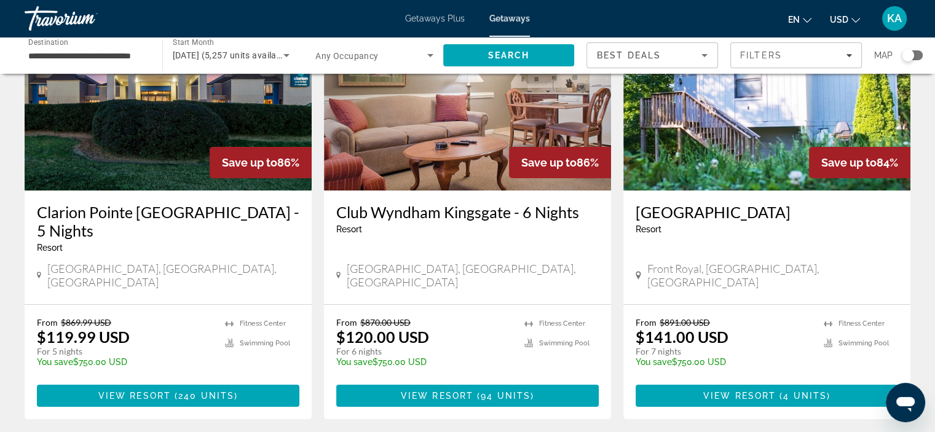
click at [469, 155] on img "Main content" at bounding box center [467, 92] width 287 height 197
